Goal: Task Accomplishment & Management: Use online tool/utility

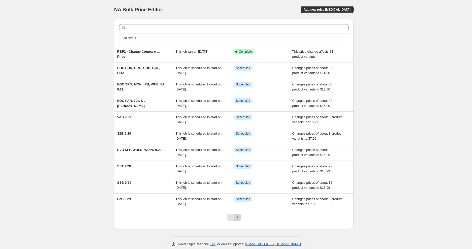
click at [241, 214] on button "Next" at bounding box center [237, 217] width 7 height 7
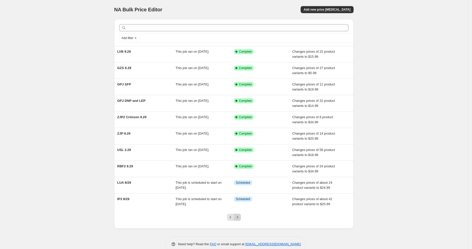
click at [241, 216] on button "Next" at bounding box center [237, 217] width 7 height 7
click at [229, 217] on button "Previous" at bounding box center [230, 217] width 7 height 7
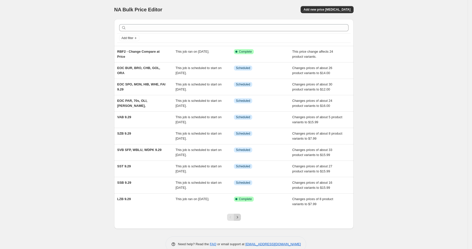
click at [239, 218] on icon "Next" at bounding box center [237, 217] width 5 height 5
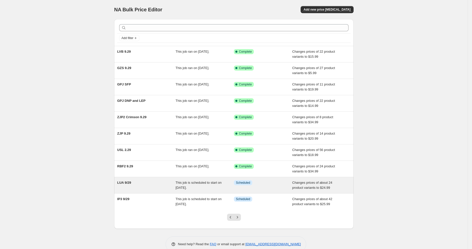
click at [222, 183] on span "This job is scheduled to start on September 29, 2025." at bounding box center [199, 185] width 46 height 9
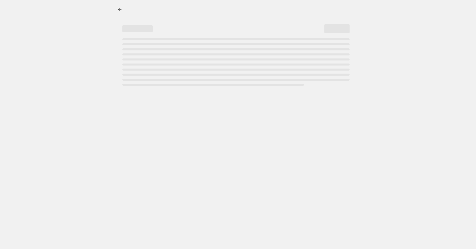
select select "to"
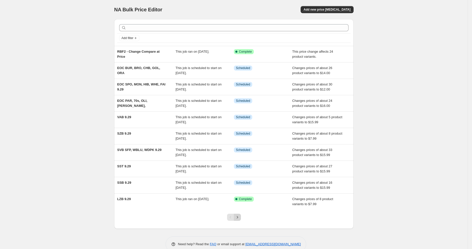
click at [240, 215] on icon "Next" at bounding box center [237, 217] width 5 height 5
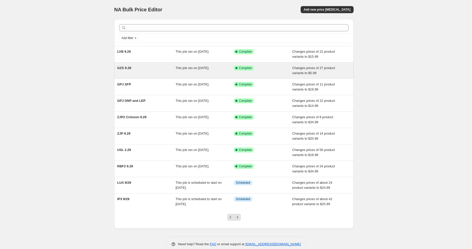
click at [171, 67] on div "GZS 9.29" at bounding box center [146, 71] width 58 height 10
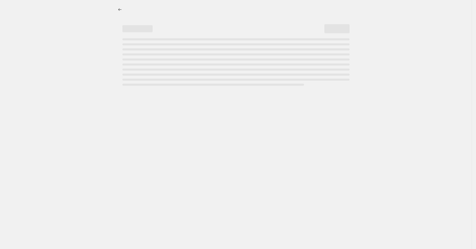
select select "no_change"
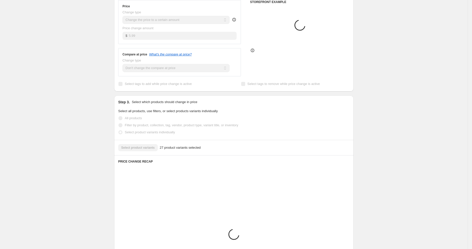
scroll to position [209, 0]
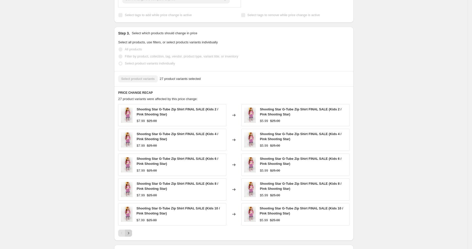
click at [134, 231] on div at bounding box center [233, 233] width 231 height 7
click at [132, 231] on button "Next" at bounding box center [128, 233] width 7 height 7
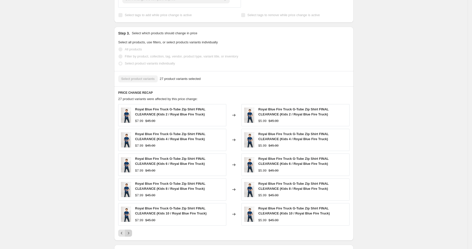
click at [132, 231] on button "Next" at bounding box center [128, 233] width 7 height 7
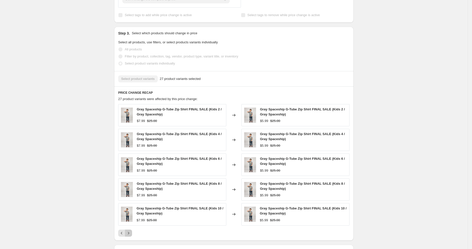
click at [132, 232] on button "Next" at bounding box center [128, 233] width 7 height 7
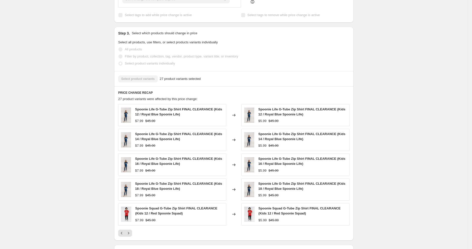
click at [132, 232] on button "Next" at bounding box center [128, 233] width 7 height 7
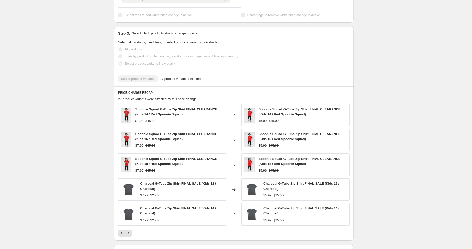
click at [132, 232] on button "Next" at bounding box center [128, 233] width 7 height 7
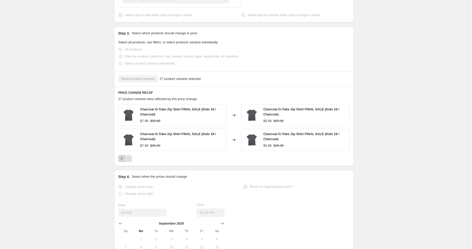
click at [125, 154] on div "Charcoal G-Tube Zip Shirt FINAL SALE (Kids 16 / Charcoal) $7.99 $25.00 Changed …" at bounding box center [233, 133] width 231 height 58
click at [123, 155] on button "Previous" at bounding box center [121, 158] width 7 height 7
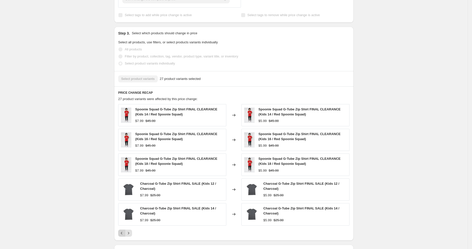
click at [122, 233] on icon "Previous" at bounding box center [121, 233] width 5 height 5
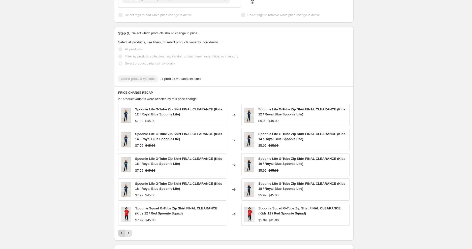
click at [122, 233] on icon "Previous" at bounding box center [121, 233] width 5 height 5
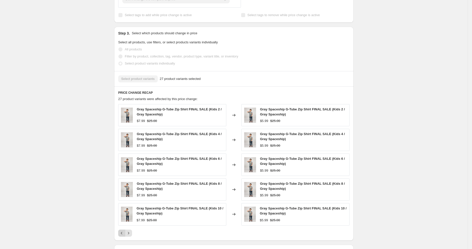
click at [122, 233] on icon "Previous" at bounding box center [121, 233] width 5 height 5
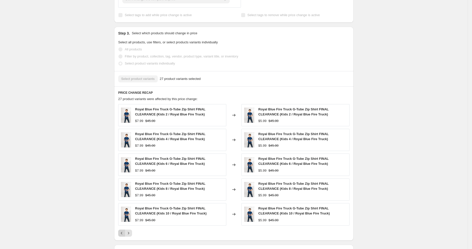
click at [122, 233] on icon "Previous" at bounding box center [121, 233] width 5 height 5
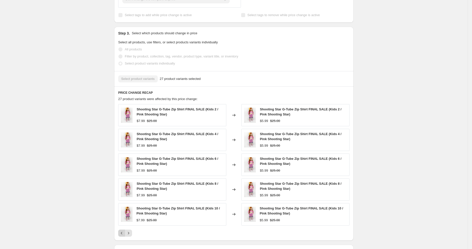
click at [122, 233] on div "Pagination" at bounding box center [121, 233] width 7 height 7
click at [74, 236] on div "GZS 9.29. This page is ready GZS 9.29 Success Complete Complete Price revert sc…" at bounding box center [234, 92] width 468 height 603
drag, startPoint x: 74, startPoint y: 236, endPoint x: 54, endPoint y: 190, distance: 50.7
click at [54, 190] on div "GZS 9.29. This page is ready GZS 9.29 Success Complete Complete Price revert sc…" at bounding box center [234, 92] width 468 height 603
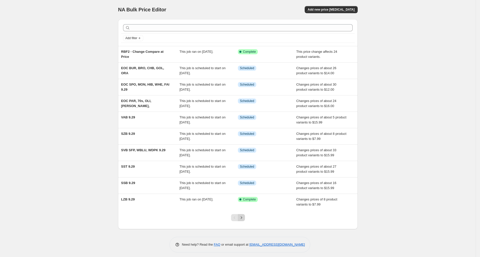
click at [242, 217] on icon "Next" at bounding box center [240, 217] width 1 height 2
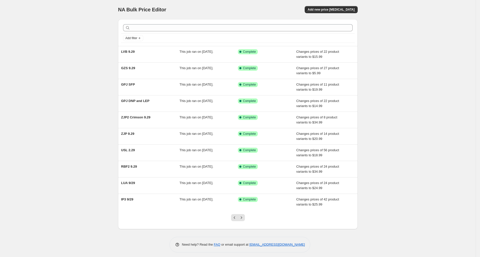
click at [242, 217] on icon "Next" at bounding box center [240, 217] width 1 height 2
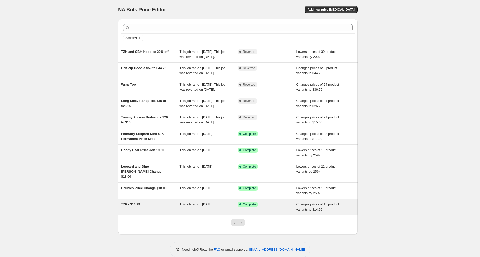
scroll to position [27, 0]
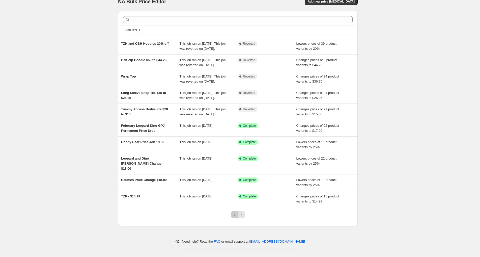
click at [234, 217] on icon "Previous" at bounding box center [234, 214] width 5 height 5
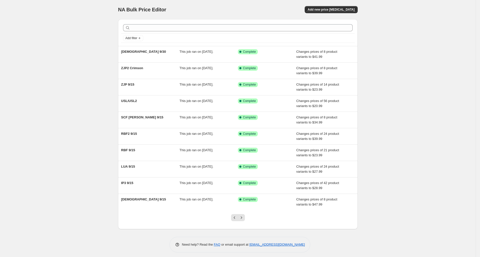
click at [234, 217] on icon "Previous" at bounding box center [234, 217] width 5 height 5
click at [235, 217] on icon "Previous" at bounding box center [234, 217] width 5 height 5
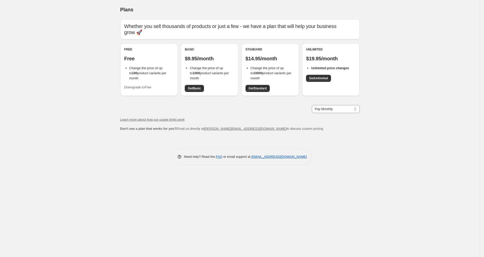
click at [185, 47] on div "Basic" at bounding box center [209, 49] width 49 height 4
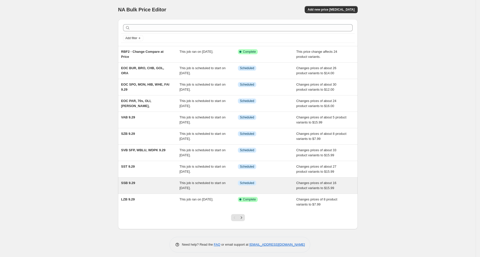
click at [238, 186] on div "This job is scheduled to start on [DATE]." at bounding box center [208, 185] width 58 height 10
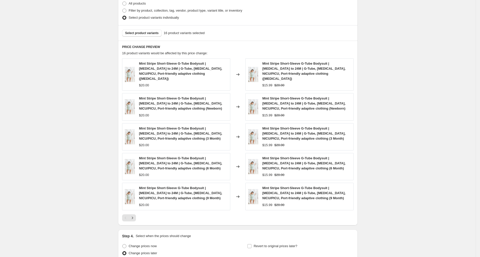
scroll to position [371, 0]
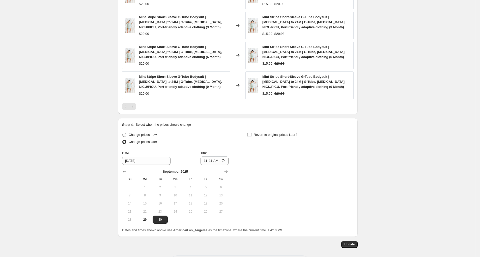
click at [155, 122] on div "Step 4. Select when the prices should change Change prices now Change prices la…" at bounding box center [237, 177] width 231 height 110
click at [155, 133] on span "Change prices now" at bounding box center [143, 135] width 28 height 4
click at [123, 133] on input "Change prices now" at bounding box center [122, 133] width 0 height 0
radio input "true"
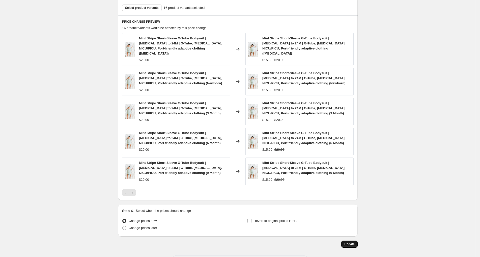
click at [346, 242] on span "Update" at bounding box center [349, 244] width 10 height 4
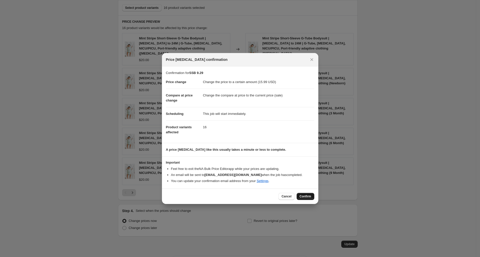
click at [310, 194] on span "Confirm" at bounding box center [305, 196] width 12 height 4
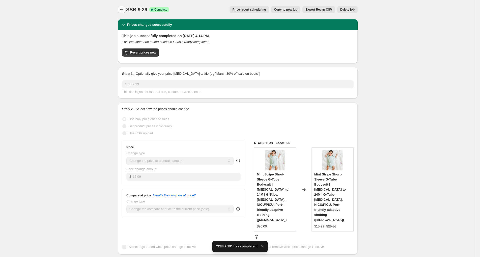
click at [123, 8] on icon "Price change jobs" at bounding box center [121, 9] width 5 height 5
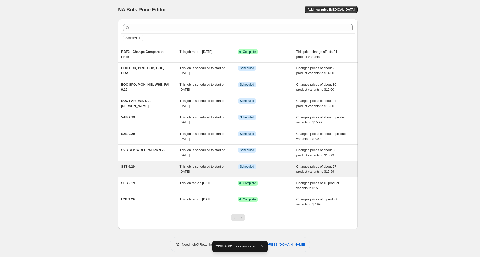
click at [217, 165] on span "This job is scheduled to start on [DATE]." at bounding box center [202, 168] width 46 height 9
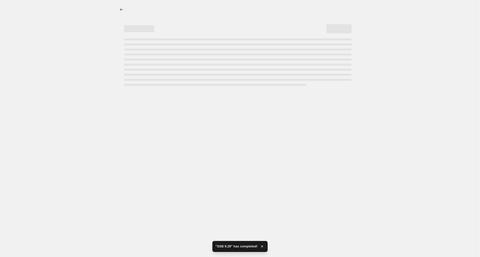
select select "no_change"
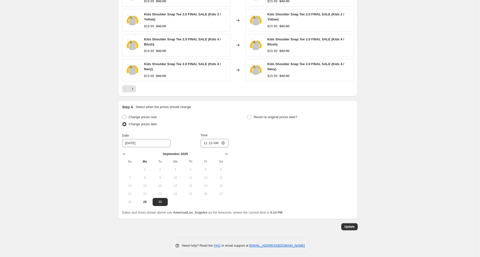
scroll to position [339, 0]
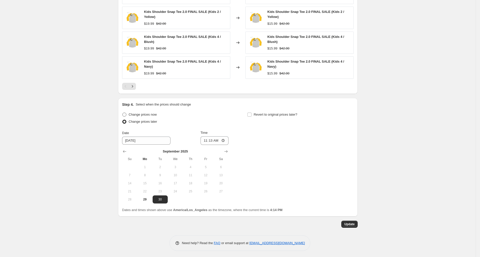
click at [148, 112] on span "Change prices now" at bounding box center [143, 114] width 28 height 4
click at [123, 112] on input "Change prices now" at bounding box center [122, 112] width 0 height 0
radio input "true"
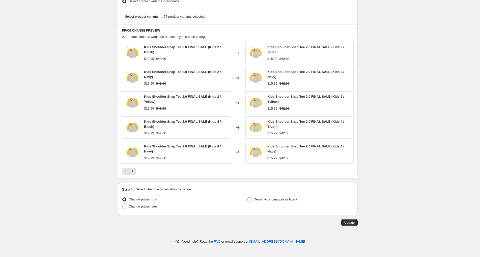
scroll to position [253, 0]
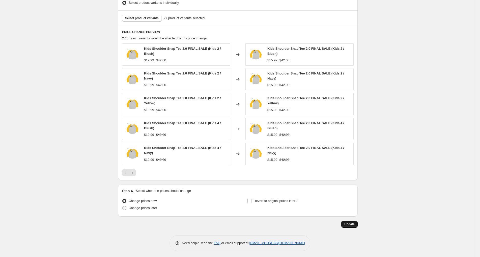
click at [350, 222] on span "Update" at bounding box center [349, 224] width 10 height 4
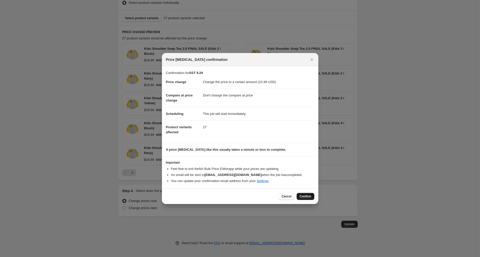
click at [303, 195] on span "Confirm" at bounding box center [305, 196] width 12 height 4
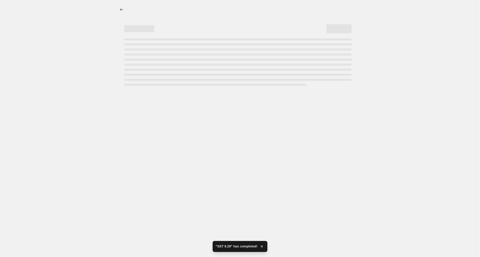
select select "no_change"
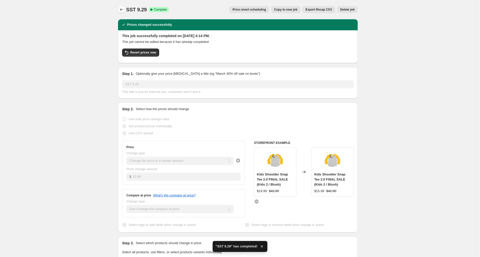
click at [122, 9] on icon "Price change jobs" at bounding box center [121, 9] width 5 height 5
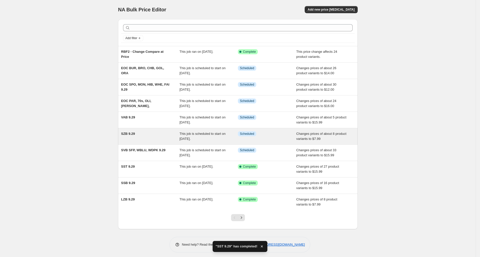
click at [273, 136] on div "Info Scheduled" at bounding box center [267, 136] width 58 height 10
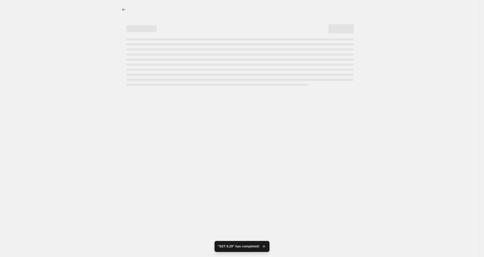
select select "no_change"
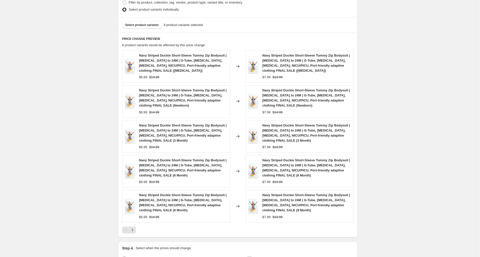
scroll to position [407, 0]
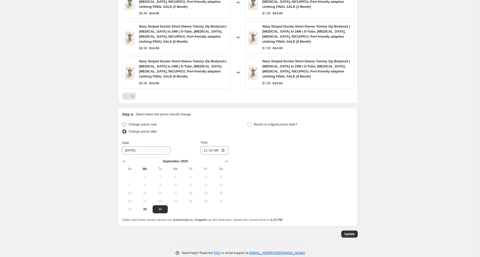
click at [147, 122] on span "Change prices now" at bounding box center [143, 124] width 28 height 4
click at [123, 122] on input "Change prices now" at bounding box center [122, 122] width 0 height 0
radio input "true"
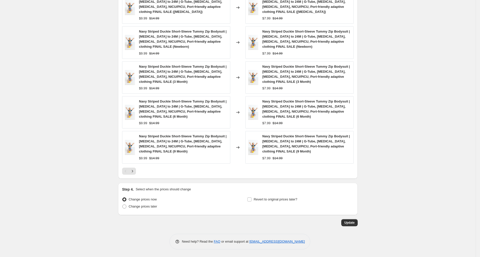
scroll to position [321, 0]
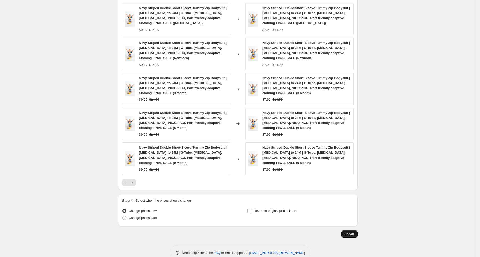
click at [353, 232] on span "Update" at bounding box center [349, 234] width 10 height 4
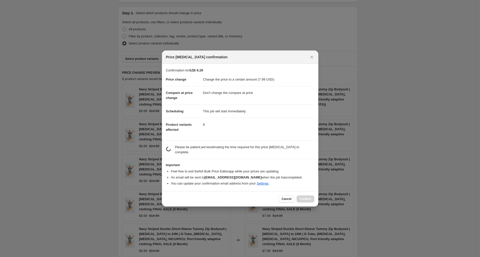
scroll to position [0, 0]
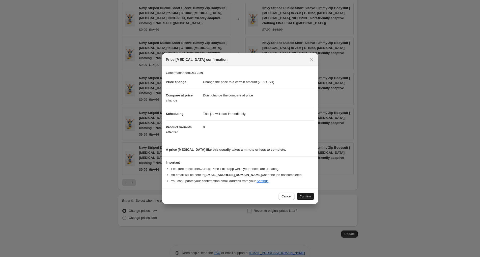
click at [307, 194] on span "Confirm" at bounding box center [305, 196] width 12 height 4
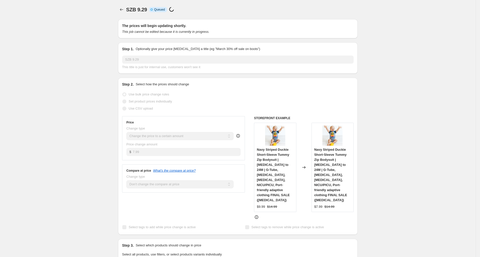
select select "no_change"
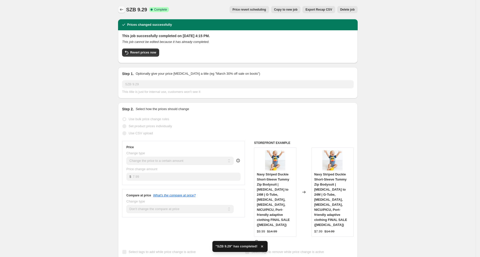
click at [121, 10] on button "Price change jobs" at bounding box center [121, 9] width 7 height 7
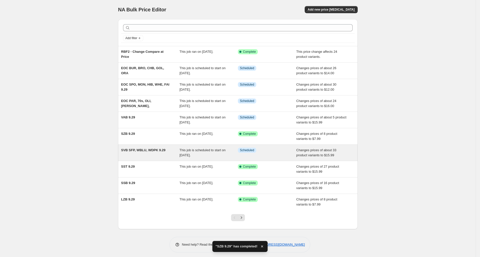
click at [160, 147] on div "SVB SFP, WBLU, WDPK 9.29" at bounding box center [150, 152] width 58 height 10
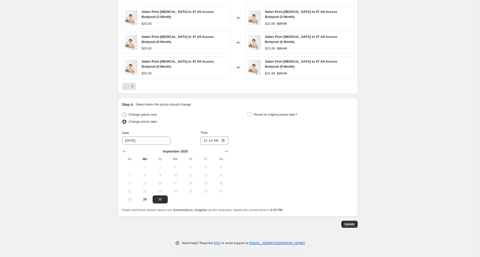
click at [152, 113] on span "Change prices now" at bounding box center [143, 114] width 28 height 4
click at [123, 113] on input "Change prices now" at bounding box center [122, 112] width 0 height 0
radio input "true"
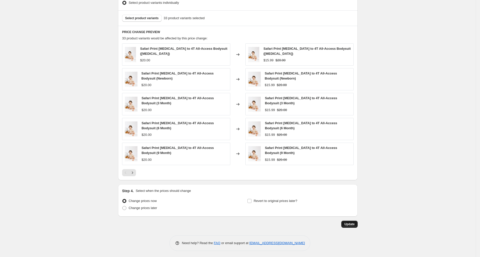
click at [357, 223] on button "Update" at bounding box center [349, 223] width 16 height 7
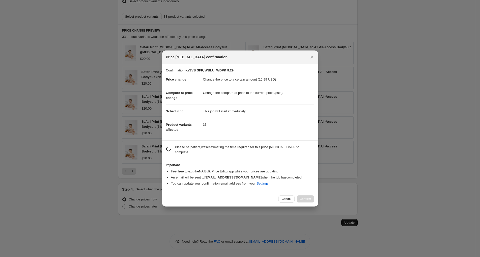
scroll to position [0, 0]
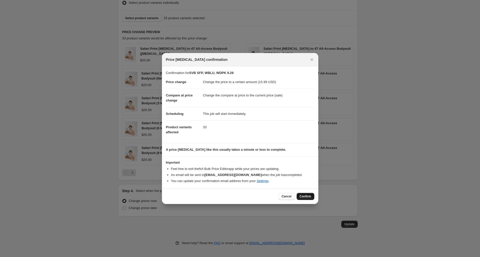
click at [308, 193] on button "Confirm" at bounding box center [305, 196] width 18 height 7
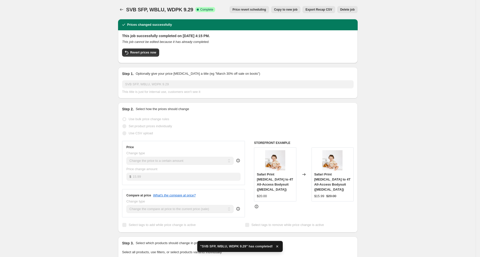
click at [119, 8] on div "SVB SFP, WBLU, WDPK 9.29. This page is ready SVB SFP, WBLU, WDPK 9.29 Success C…" at bounding box center [238, 258] width 252 height 517
click at [123, 9] on icon "Price change jobs" at bounding box center [121, 9] width 5 height 5
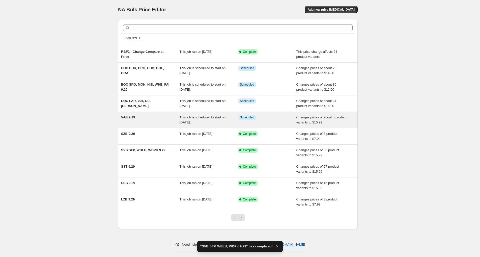
click at [157, 118] on div "VAB 9.29" at bounding box center [150, 120] width 58 height 10
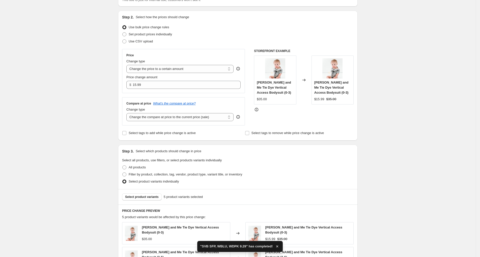
scroll to position [91, 0]
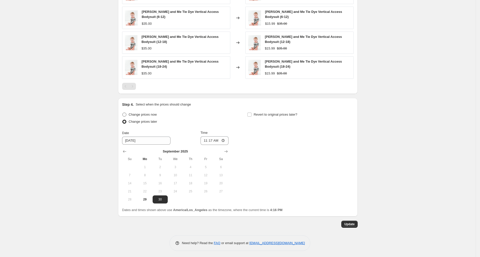
click at [153, 113] on span "Change prices now" at bounding box center [143, 114] width 28 height 4
click at [123, 113] on input "Change prices now" at bounding box center [122, 112] width 0 height 0
radio input "true"
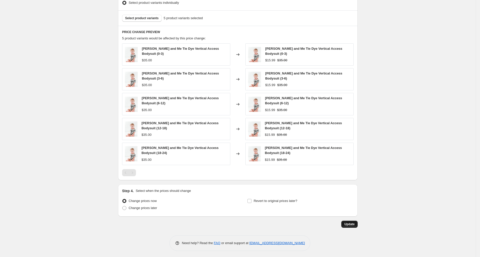
click at [352, 224] on span "Update" at bounding box center [349, 224] width 10 height 4
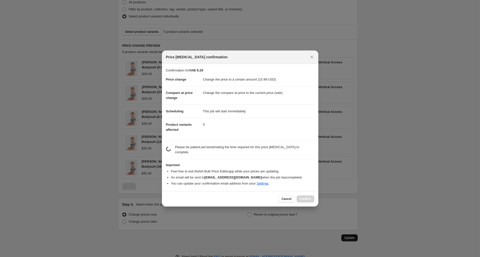
scroll to position [0, 0]
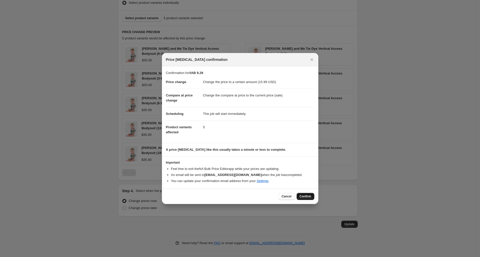
click at [301, 195] on span "Confirm" at bounding box center [305, 196] width 12 height 4
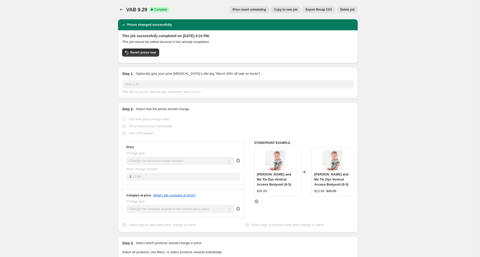
click at [123, 5] on div "VAB 9.29. This page is ready VAB 9.29 Success Complete Complete Price revert sc…" at bounding box center [237, 9] width 239 height 19
click at [123, 7] on button "Price change jobs" at bounding box center [121, 9] width 7 height 7
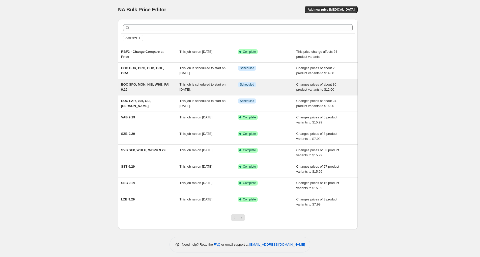
click at [297, 94] on div "EOC SPO, MON, HIB, WHE, FAI 9.29 This job is scheduled to start on [DATE]. Info…" at bounding box center [237, 87] width 239 height 16
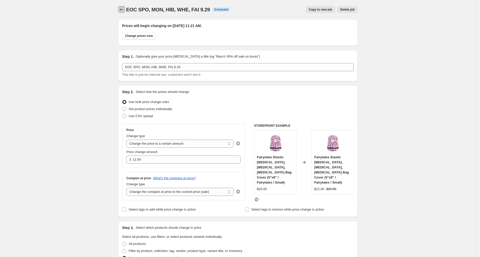
click at [125, 11] on button "Price change jobs" at bounding box center [121, 9] width 7 height 7
